Goal: Task Accomplishment & Management: Manage account settings

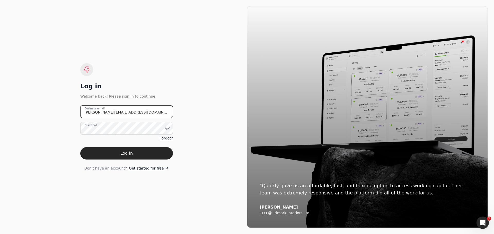
drag, startPoint x: 142, startPoint y: 110, endPoint x: 78, endPoint y: 112, distance: 63.1
click at [78, 112] on div "Log in Welcome back! Please sign in to continue. [PERSON_NAME][EMAIL_ADDRESS][D…" at bounding box center [126, 117] width 241 height 222
type email "[EMAIL_ADDRESS][DOMAIN_NAME]"
click at [167, 129] on icon at bounding box center [167, 128] width 5 height 5
click at [65, 160] on div "Log in Welcome back! Please sign in to continue. [EMAIL_ADDRESS][DOMAIN_NAME] B…" at bounding box center [126, 117] width 241 height 222
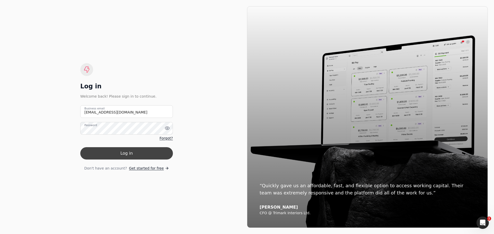
click at [136, 156] on button "Log in" at bounding box center [126, 153] width 93 height 12
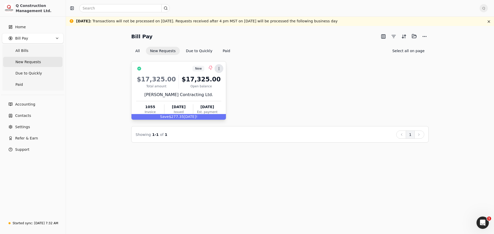
click at [219, 69] on icon at bounding box center [219, 69] width 4 height 4
click at [221, 89] on div "$17,325.00 Total amount $17,325.00 Open balance [PERSON_NAME] Contracting Ltd. …" at bounding box center [178, 94] width 85 height 44
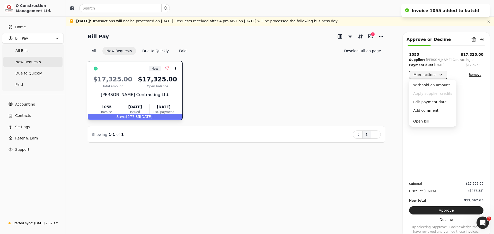
click at [440, 76] on button "More actions" at bounding box center [428, 75] width 38 height 8
click at [425, 104] on div "Edit payment date" at bounding box center [432, 102] width 45 height 8
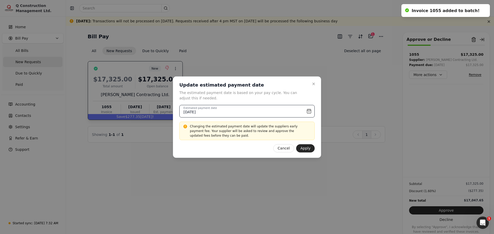
click at [307, 111] on input "[DATE]" at bounding box center [246, 111] width 135 height 13
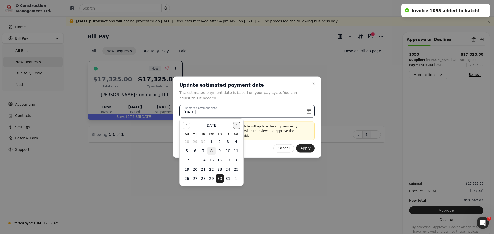
click at [238, 126] on button "Go to the Next Month" at bounding box center [236, 125] width 7 height 7
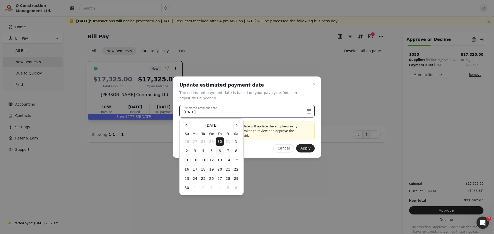
click at [221, 151] on button "6" at bounding box center [220, 151] width 8 height 8
type input "[DATE]"
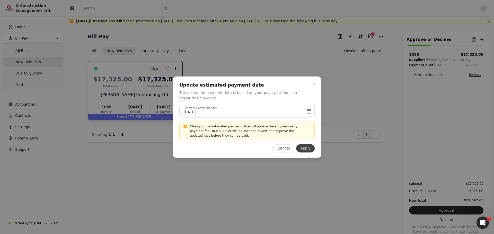
click at [302, 148] on button "Apply" at bounding box center [305, 148] width 19 height 8
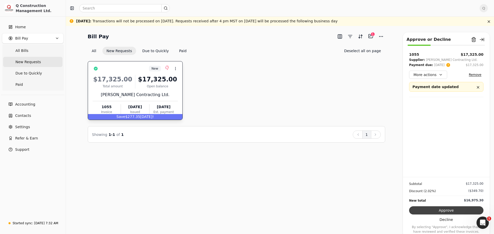
click at [443, 211] on button "Approve" at bounding box center [446, 211] width 74 height 8
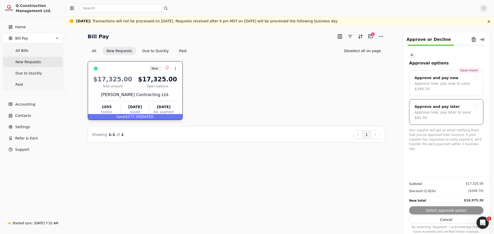
click at [474, 104] on div at bounding box center [476, 106] width 5 height 5
click at [443, 212] on button "Submit approval" at bounding box center [446, 211] width 74 height 8
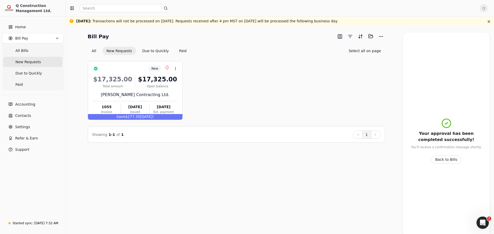
click at [485, 8] on span "Q" at bounding box center [484, 8] width 8 height 8
click at [445, 41] on span "Sign Out" at bounding box center [448, 43] width 15 height 5
